Goal: Book appointment/travel/reservation

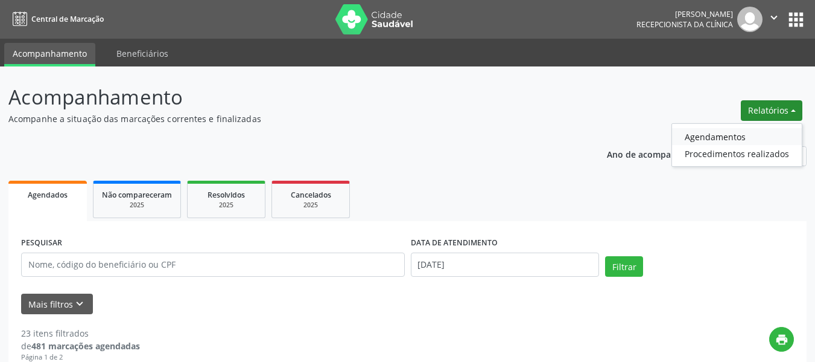
click at [696, 140] on link "Agendamentos" at bounding box center [737, 136] width 130 height 17
select select "8"
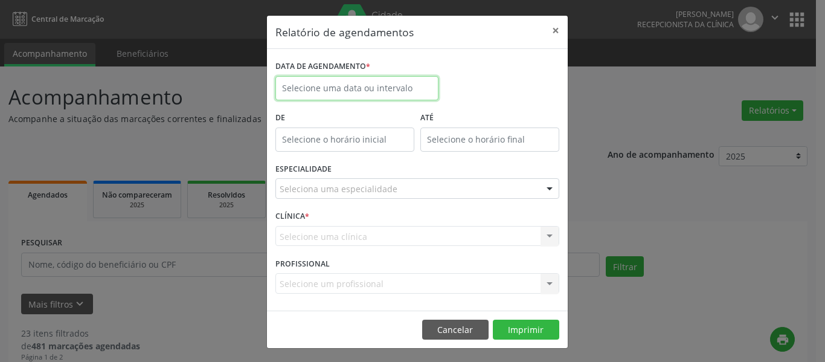
click at [321, 77] on input "text" at bounding box center [356, 88] width 163 height 24
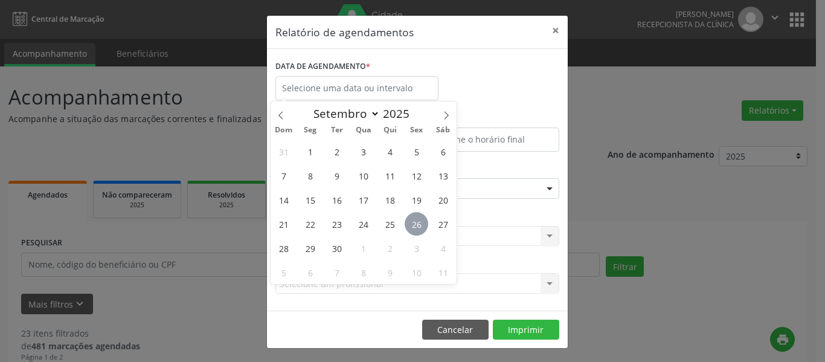
click at [414, 228] on span "26" at bounding box center [416, 224] width 24 height 24
type input "[DATE]"
click at [416, 223] on span "26" at bounding box center [416, 224] width 24 height 24
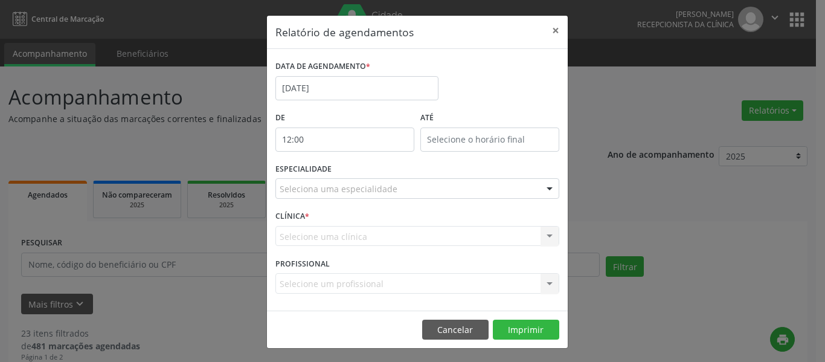
click at [352, 139] on input "12:00" at bounding box center [344, 139] width 139 height 24
click at [357, 158] on span at bounding box center [357, 159] width 8 height 12
type input "13:00"
type input "13"
click at [357, 158] on span at bounding box center [357, 159] width 8 height 12
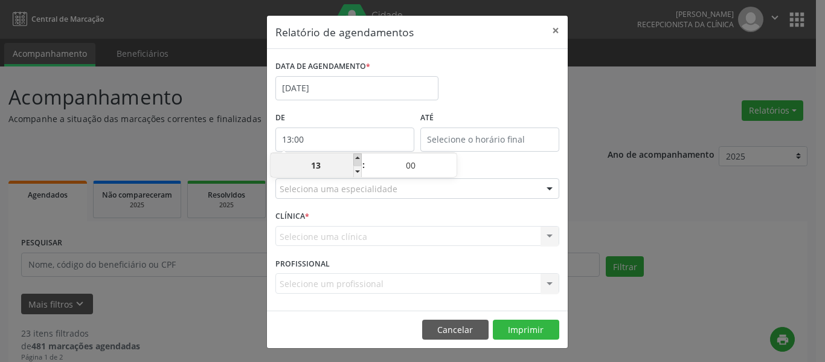
type input "14:00"
type input "14"
click at [453, 159] on span at bounding box center [452, 159] width 8 height 12
type input "14:05"
type input "05"
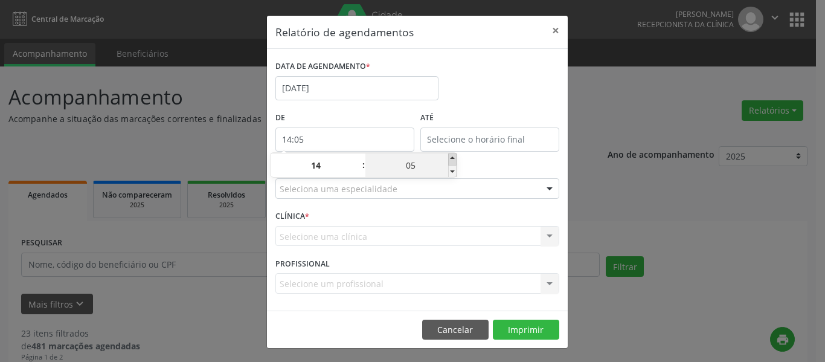
click at [453, 159] on span at bounding box center [452, 159] width 8 height 12
type input "14:10"
type input "10"
click at [453, 159] on span at bounding box center [452, 159] width 8 height 12
type input "14:15"
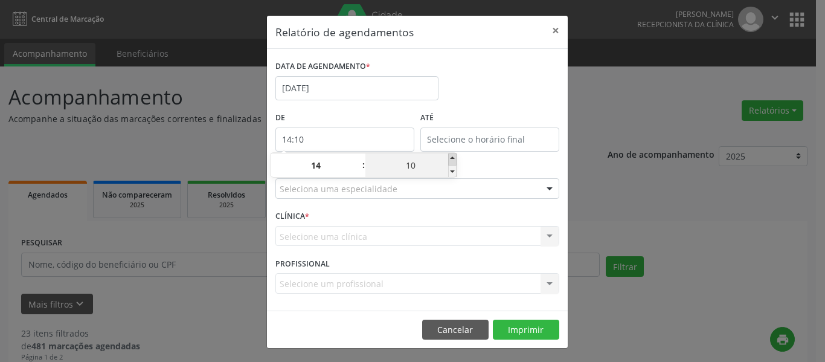
type input "15"
click at [453, 159] on span at bounding box center [452, 159] width 8 height 12
type input "14:20"
type input "20"
click at [453, 159] on span at bounding box center [452, 159] width 8 height 12
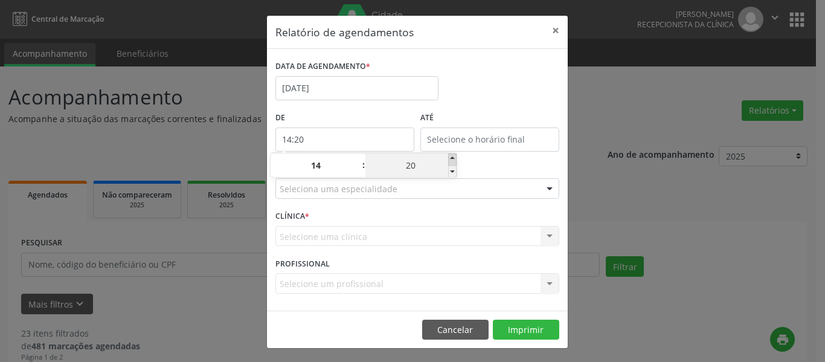
type input "14:25"
type input "25"
click at [453, 159] on span at bounding box center [452, 159] width 8 height 12
type input "14:30"
type input "30"
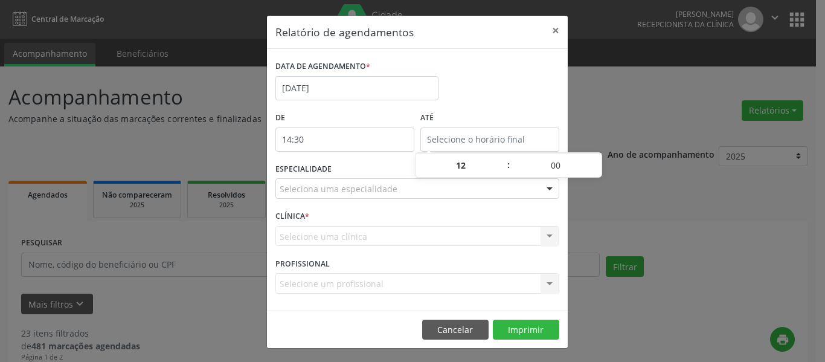
type input "14:30"
type input "14"
type input "30"
click at [452, 139] on input "14:30" at bounding box center [489, 139] width 139 height 24
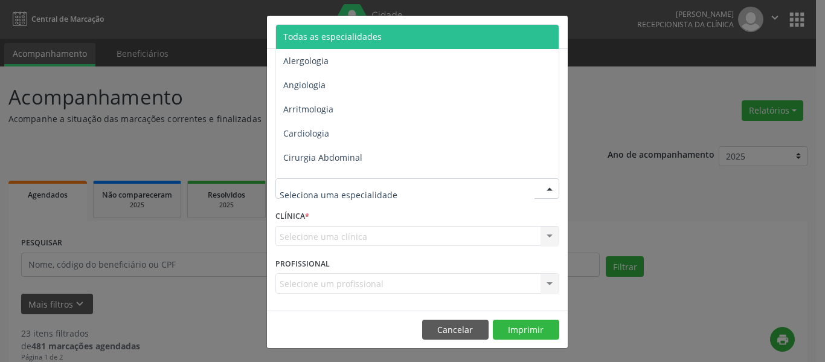
click at [341, 45] on span "Todas as especialidades" at bounding box center [418, 37] width 284 height 24
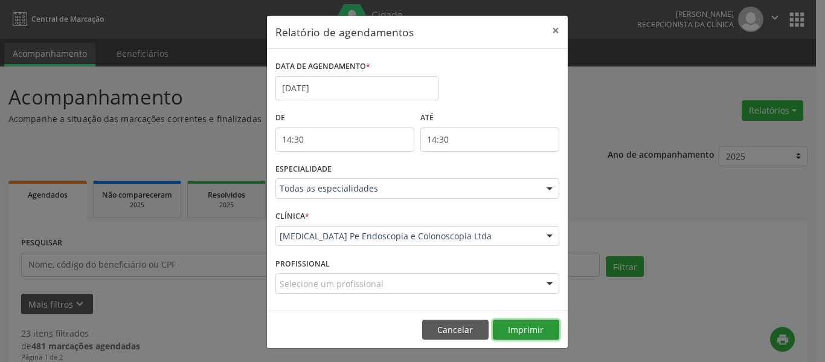
click at [530, 332] on button "Imprimir" at bounding box center [526, 329] width 66 height 21
